Goal: Information Seeking & Learning: Learn about a topic

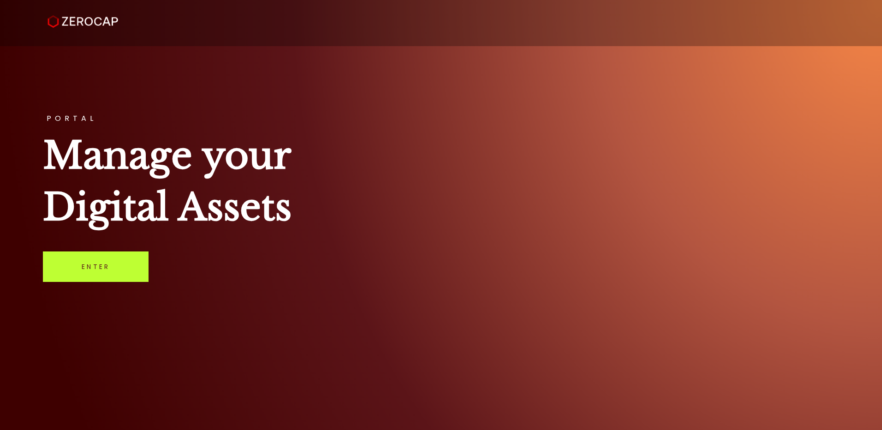
click at [100, 268] on link "Enter" at bounding box center [96, 266] width 106 height 30
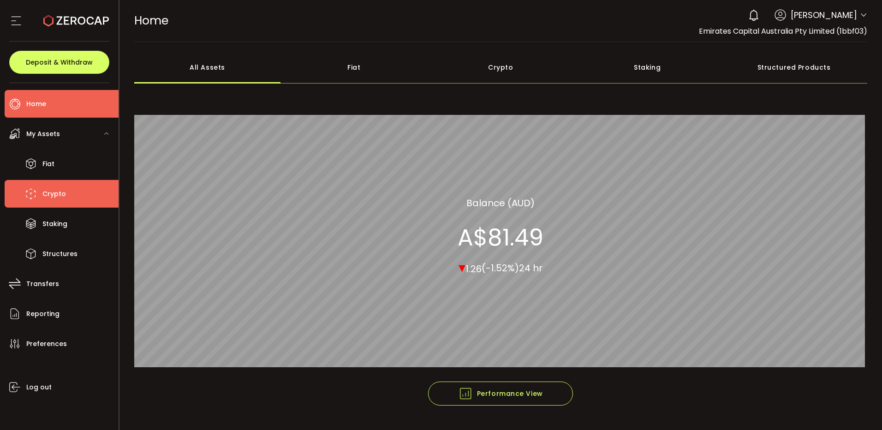
click at [53, 194] on span "Crypto" at bounding box center [54, 193] width 24 height 13
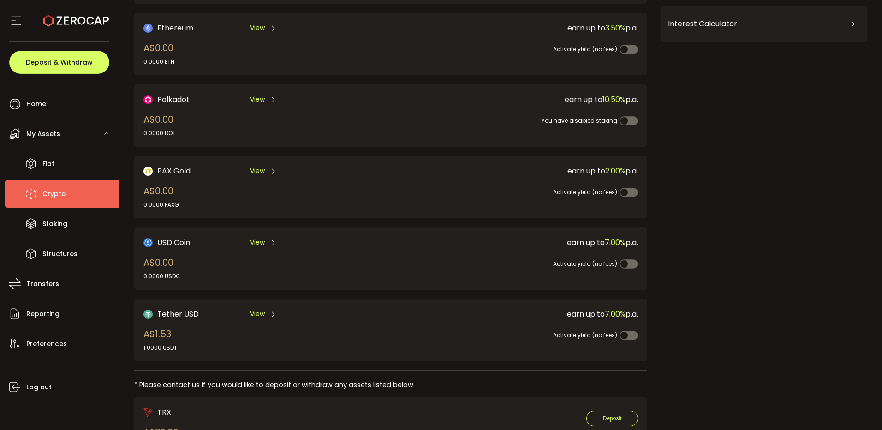
scroll to position [190, 0]
